Goal: Find contact information: Find contact information

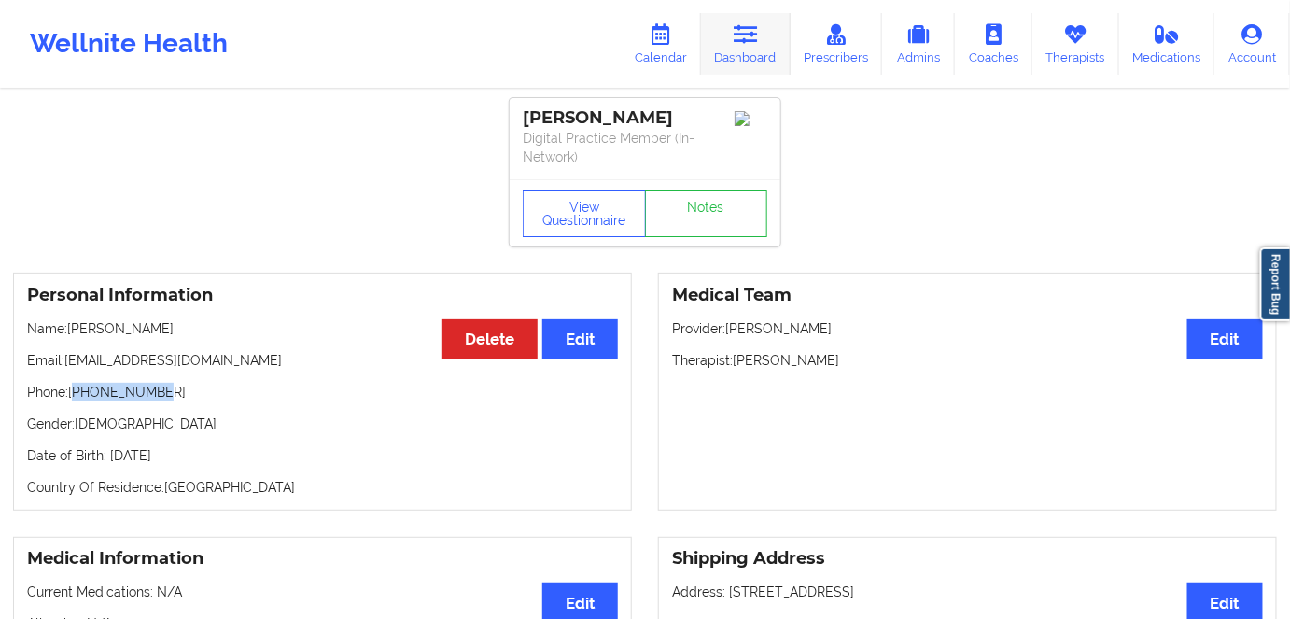
drag, startPoint x: 753, startPoint y: 58, endPoint x: 751, endPoint y: 41, distance: 16.9
click at [753, 58] on link "Dashboard" at bounding box center [746, 44] width 90 height 62
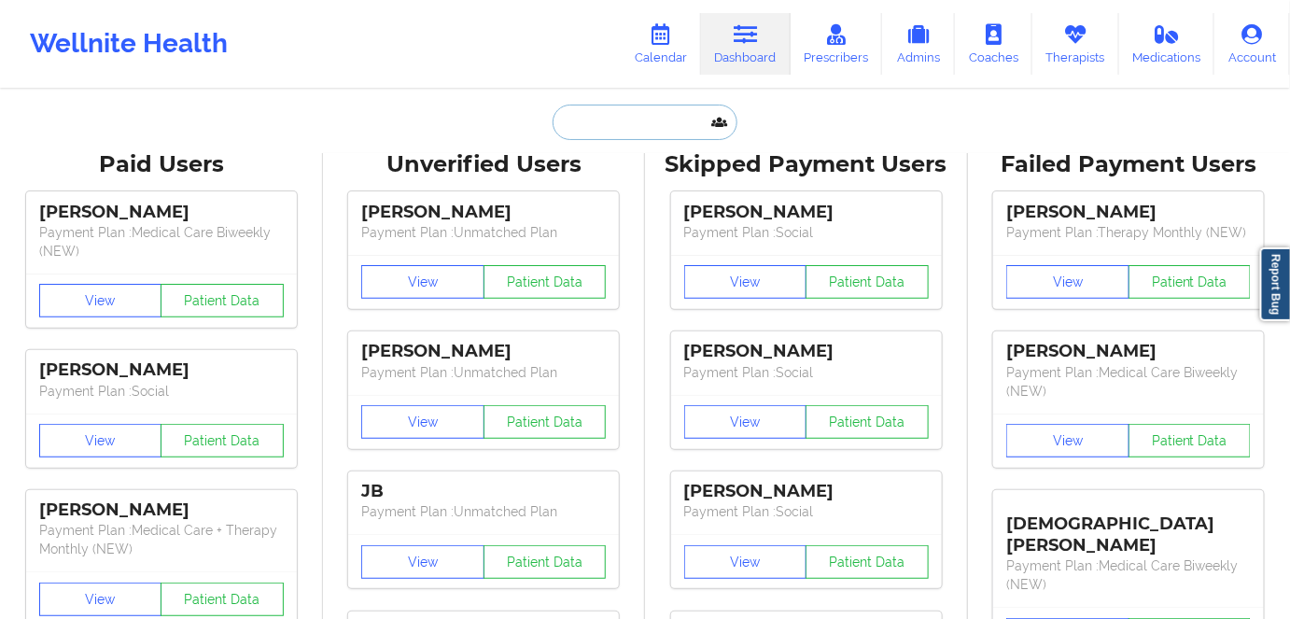
click at [598, 124] on input "text" at bounding box center [645, 122] width 185 height 35
paste input "[PERSON_NAME]"
type input "[PERSON_NAME]"
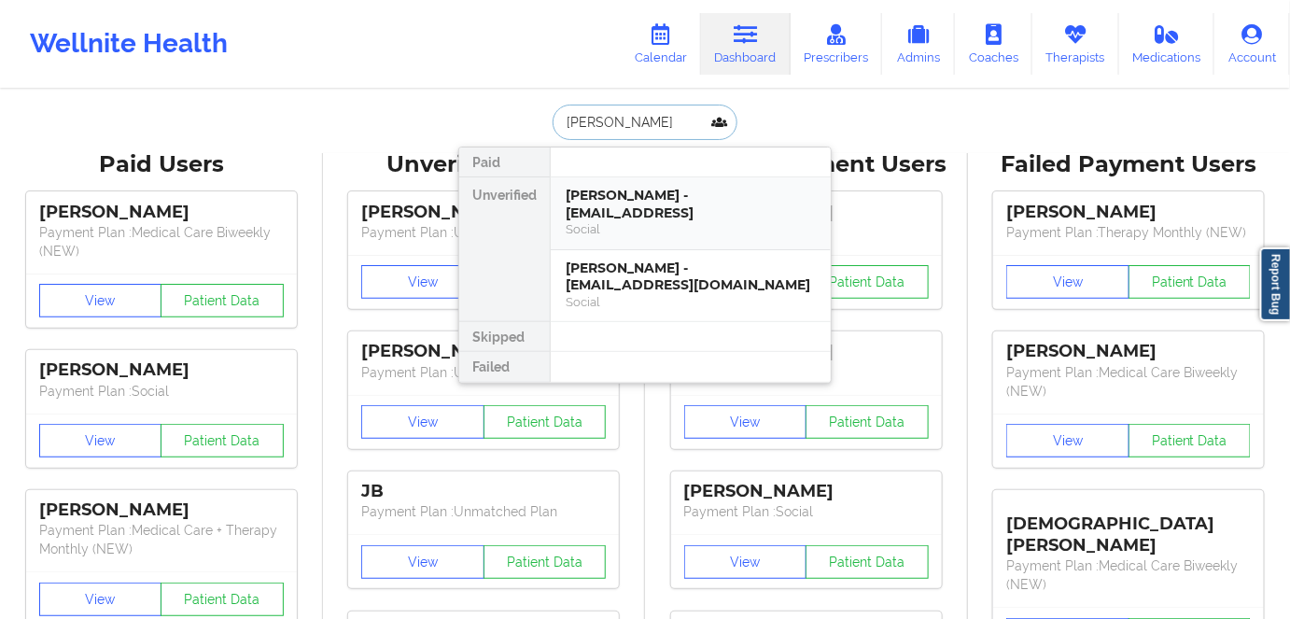
click at [598, 207] on div "[PERSON_NAME] - [EMAIL_ADDRESS]" at bounding box center [691, 204] width 250 height 35
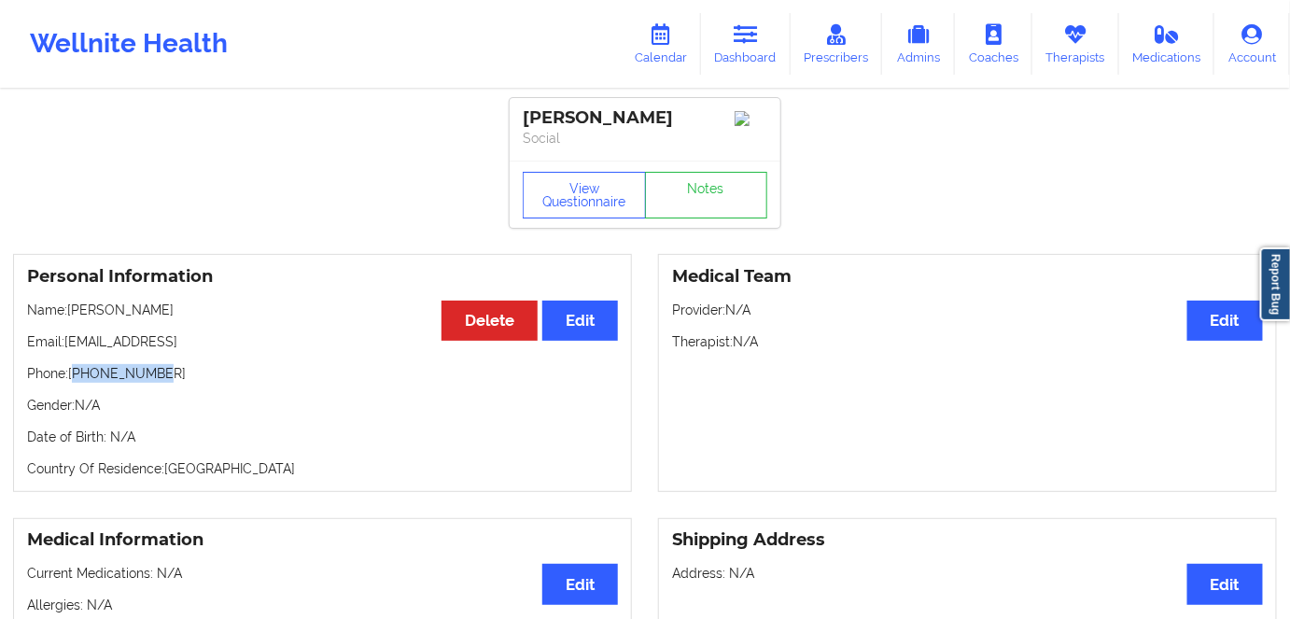
drag, startPoint x: 157, startPoint y: 381, endPoint x: 75, endPoint y: 385, distance: 82.2
click at [75, 383] on p "Phone: [PHONE_NUMBER]" at bounding box center [322, 373] width 591 height 19
copy p "12124703337"
